Goal: Check status: Check status

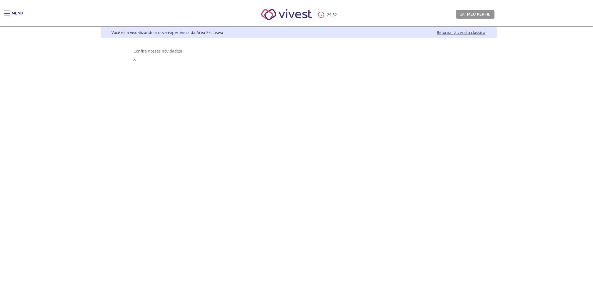
click at [486, 33] on link "Retornar à versão clássica" at bounding box center [461, 32] width 49 height 5
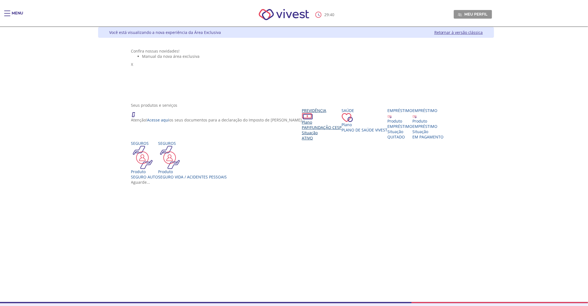
click at [302, 135] on div "Situação" at bounding box center [322, 132] width 40 height 5
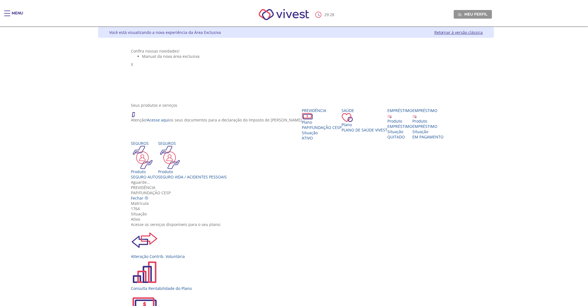
scroll to position [52, 0]
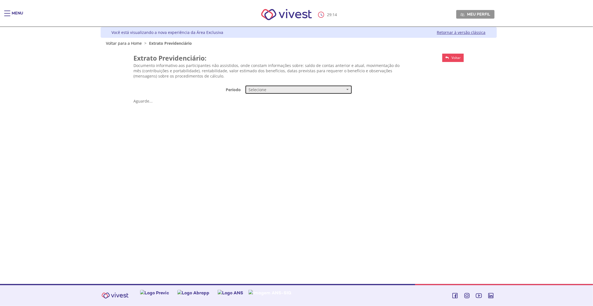
click at [291, 91] on span "Selecione" at bounding box center [296, 90] width 96 height 6
click at [266, 101] on link "Mensal" at bounding box center [298, 100] width 107 height 10
click at [300, 104] on span "Selecione" at bounding box center [296, 103] width 96 height 6
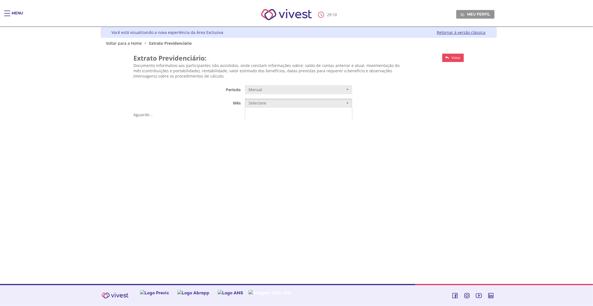
click at [263, 113] on span "JUNHO/2025" at bounding box center [259, 114] width 20 height 4
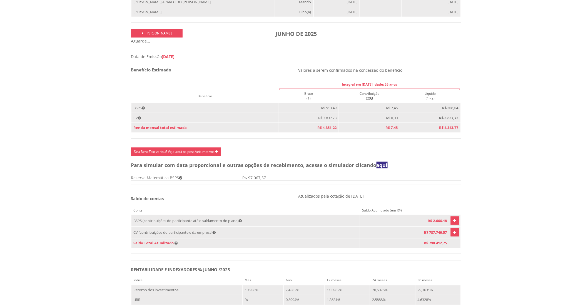
scroll to position [216, 0]
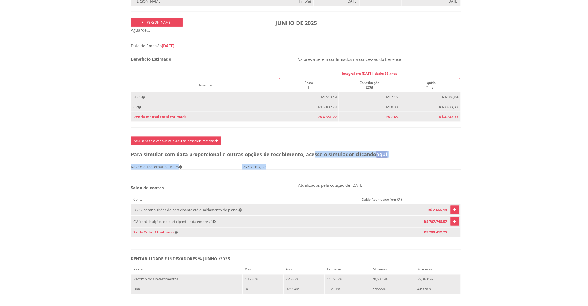
drag, startPoint x: 313, startPoint y: 160, endPoint x: 370, endPoint y: 167, distance: 57.1
click at [370, 167] on div "Dados do Participante Participante NILCE KAMIJI PIRES Nome da Empresa Fundação …" at bounding box center [296, 162] width 330 height 525
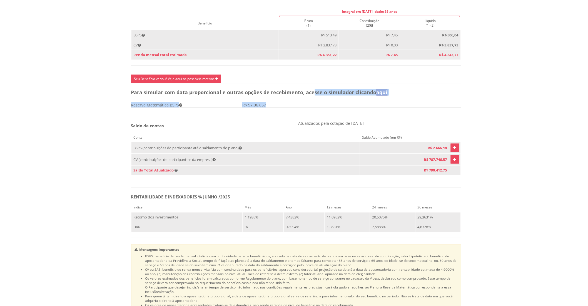
scroll to position [309, 0]
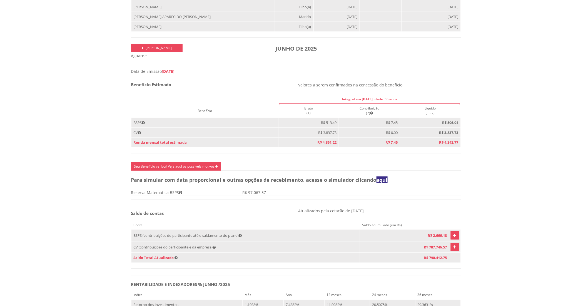
scroll to position [188, 0]
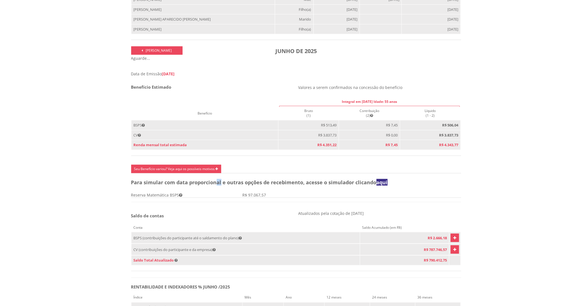
drag, startPoint x: 216, startPoint y: 190, endPoint x: 246, endPoint y: 193, distance: 30.3
click at [226, 185] on h4 "Para simular com data proporcional e outras opções de recebimento, acesse o sim…" at bounding box center [296, 183] width 330 height 6
drag, startPoint x: 270, startPoint y: 190, endPoint x: 284, endPoint y: 190, distance: 13.4
click at [284, 185] on h4 "Para simular com data proporcional e outras opções de recebimento, acesse o sim…" at bounding box center [296, 183] width 330 height 6
click at [316, 185] on h4 "Para simular com data proporcional e outras opções de recebimento, acesse o sim…" at bounding box center [296, 183] width 330 height 6
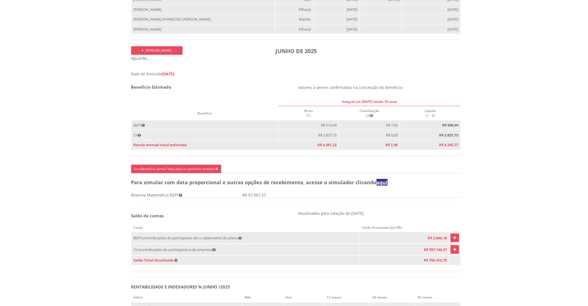
click at [382, 186] on link "aqui" at bounding box center [382, 182] width 11 height 7
